Goal: Information Seeking & Learning: Check status

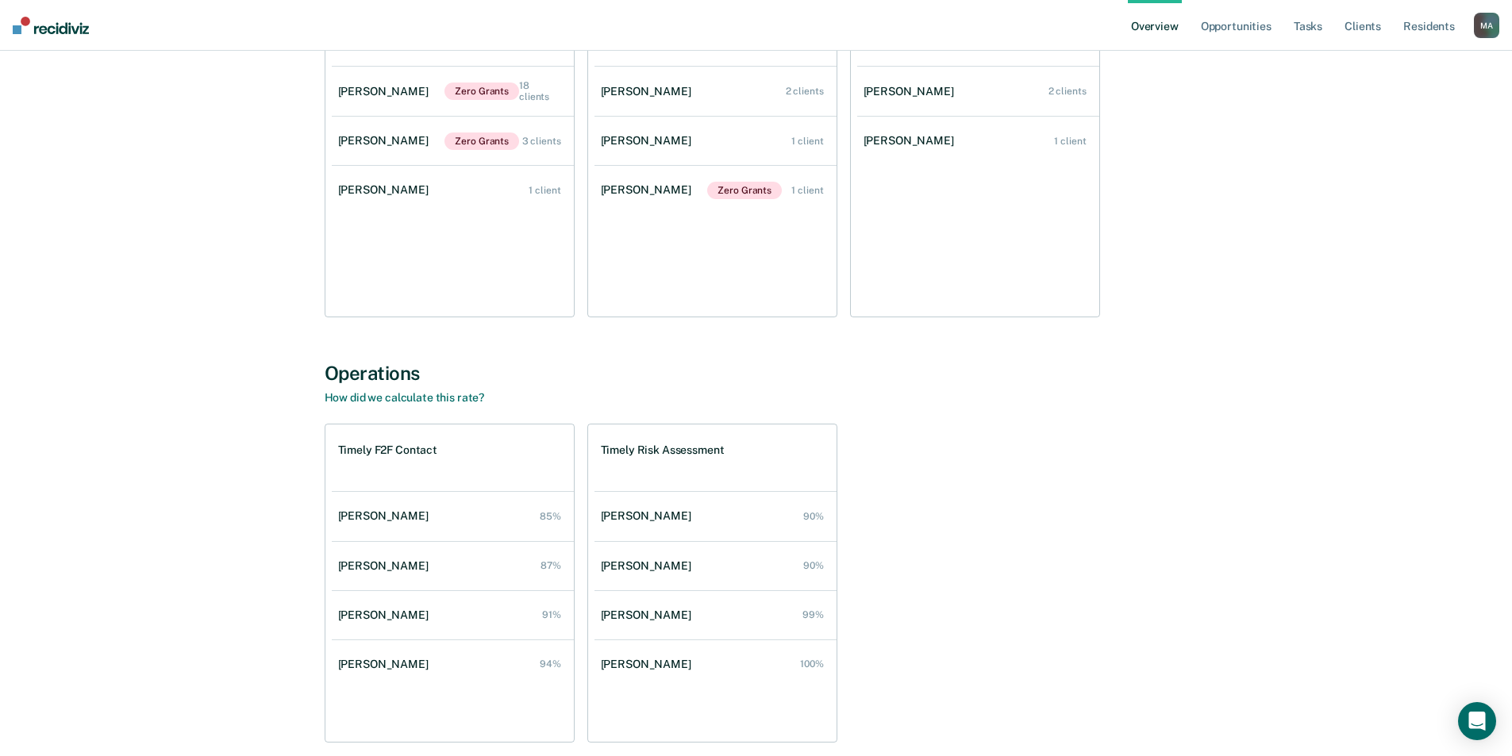
scroll to position [1177, 0]
